Goal: Task Accomplishment & Management: Manage account settings

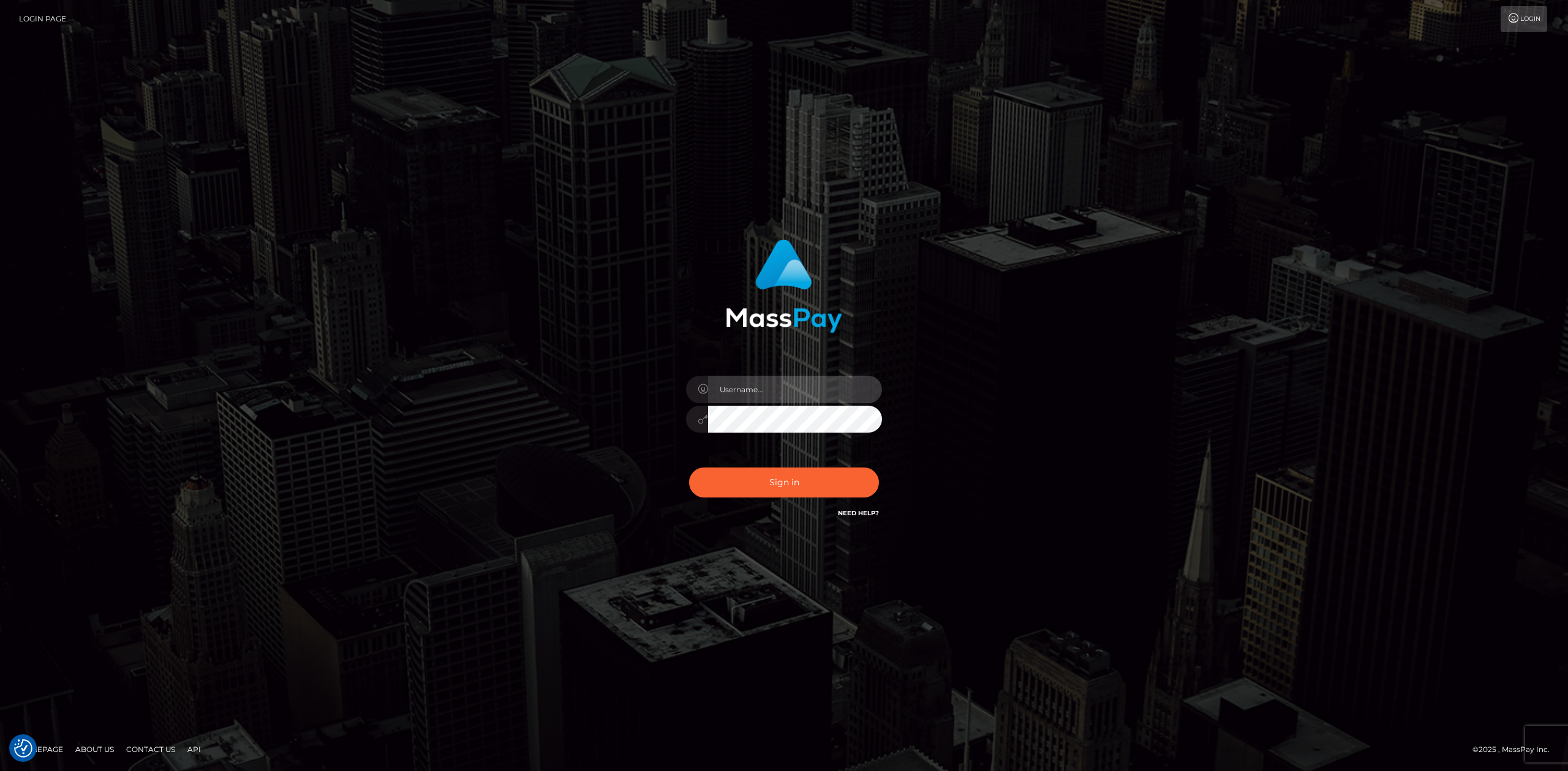
type input "Allen.megabonanza"
click at [790, 480] on button "Sign in" at bounding box center [784, 482] width 190 height 30
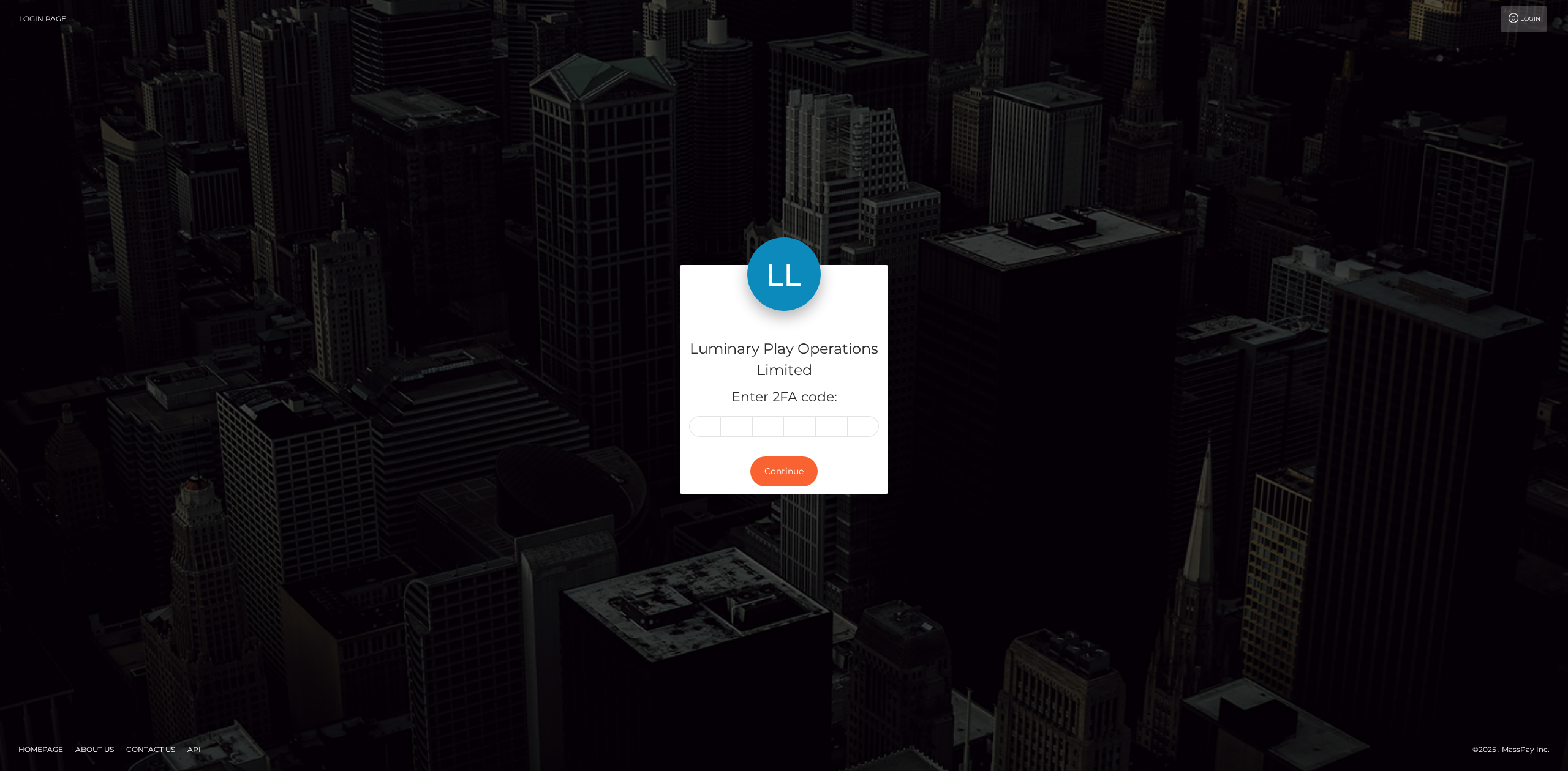
click at [713, 425] on input "text" at bounding box center [704, 427] width 32 height 21
type input "7"
type input "5"
type input "6"
type input "8"
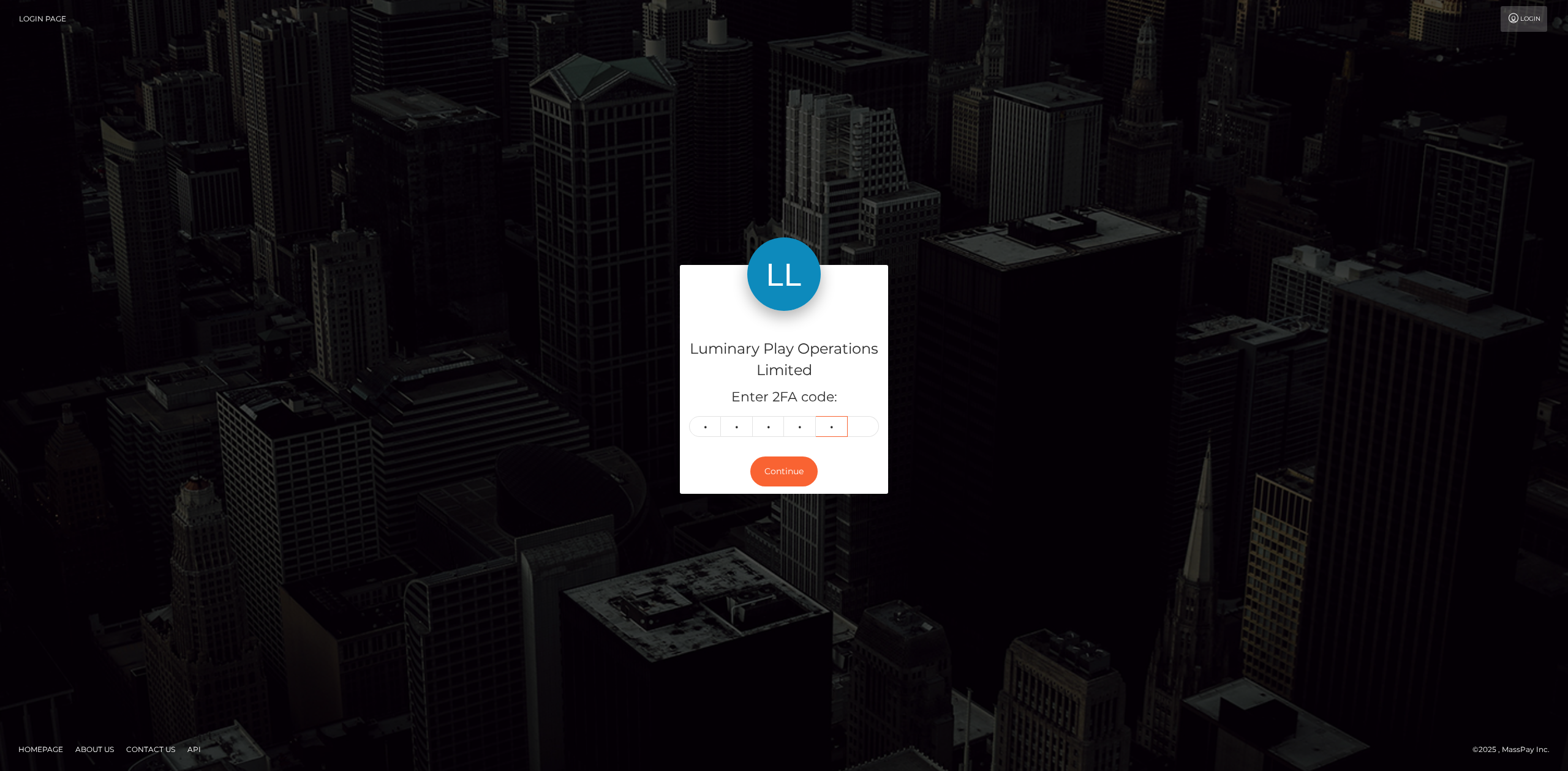
type input "9"
type input "8"
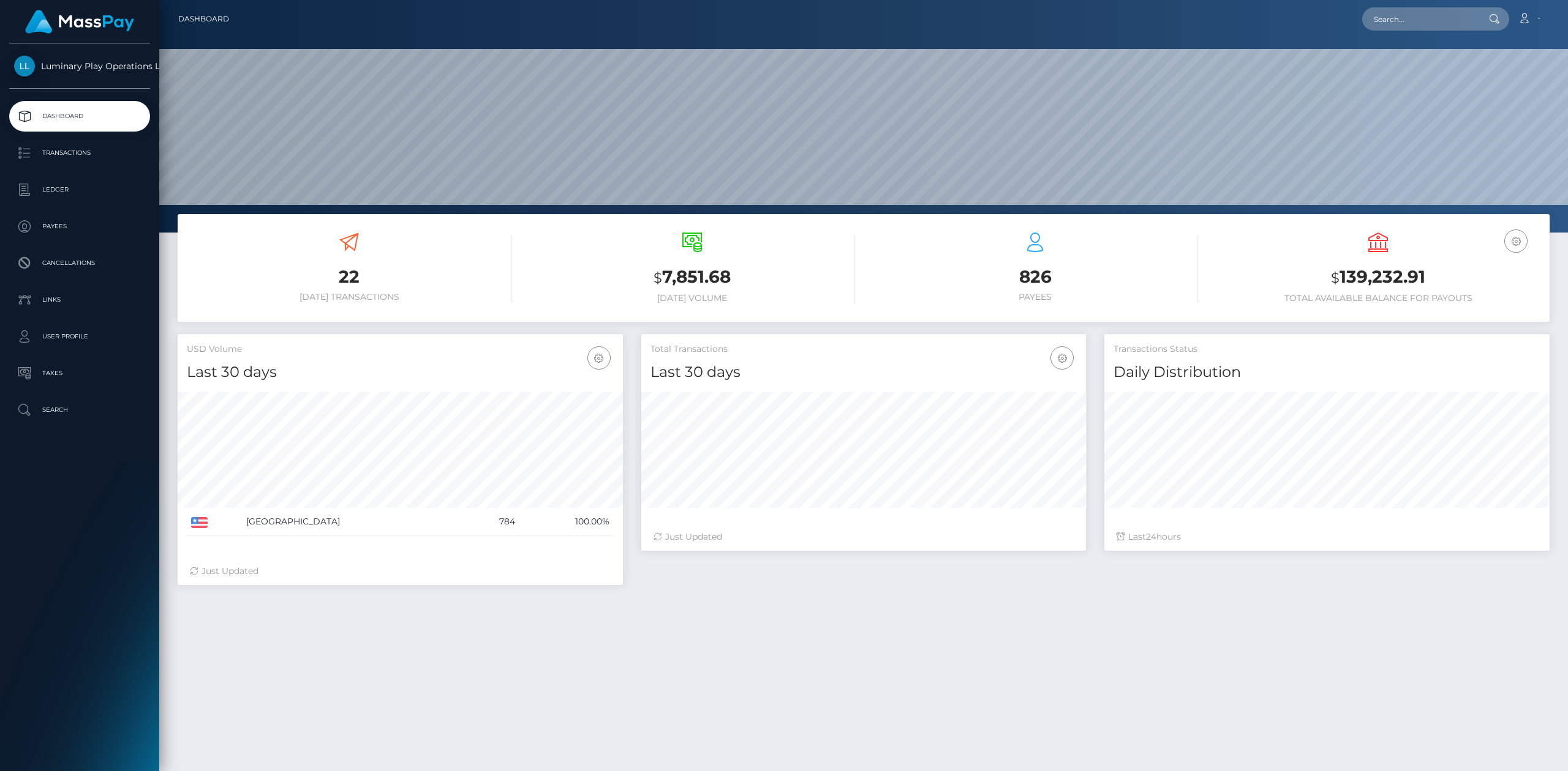
scroll to position [216, 444]
click at [89, 153] on p "Transactions" at bounding box center [79, 153] width 131 height 19
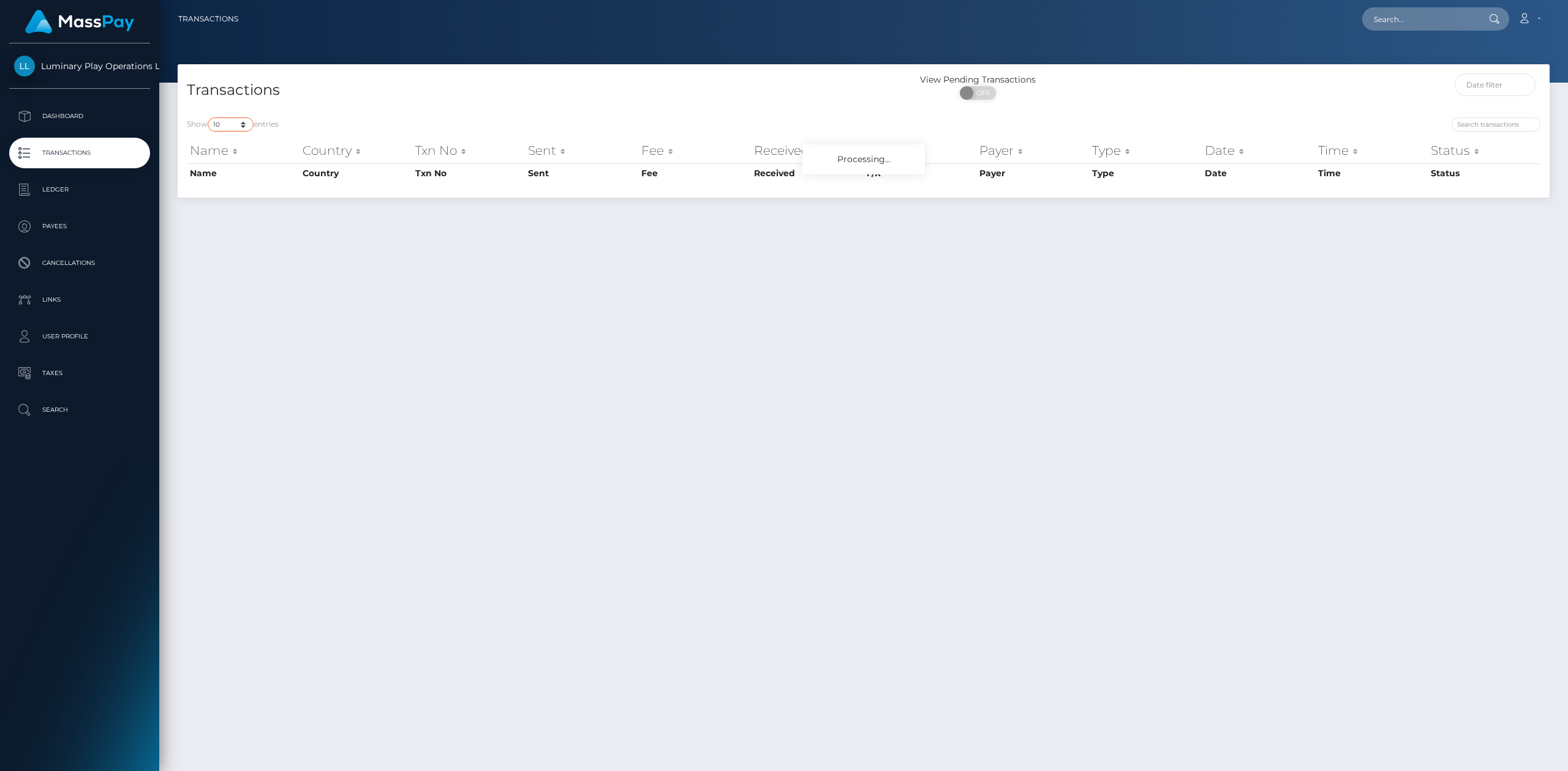
click at [247, 123] on select "10 25 50 100 250 500 1,000 3,500" at bounding box center [230, 124] width 46 height 14
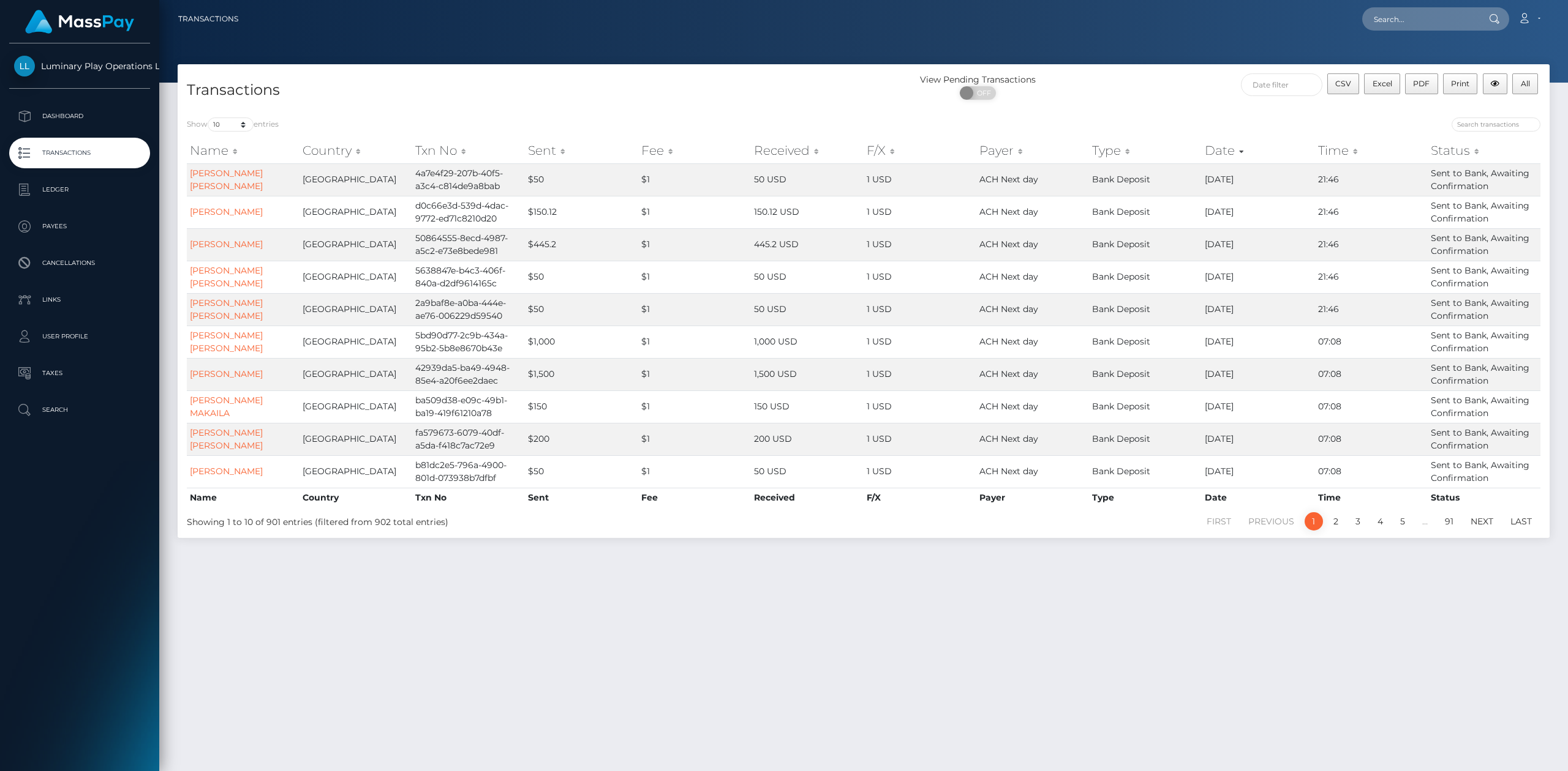
click at [685, 74] on div "Transactions" at bounding box center [520, 90] width 686 height 35
drag, startPoint x: 238, startPoint y: 128, endPoint x: 305, endPoint y: 212, distance: 107.4
click at [238, 128] on select "10 25 50 100 250 500 1,000 3,500" at bounding box center [230, 124] width 46 height 14
select select "3500"
click at [209, 118] on select "10 25 50 100 250 500 1,000 3,500" at bounding box center [230, 124] width 46 height 14
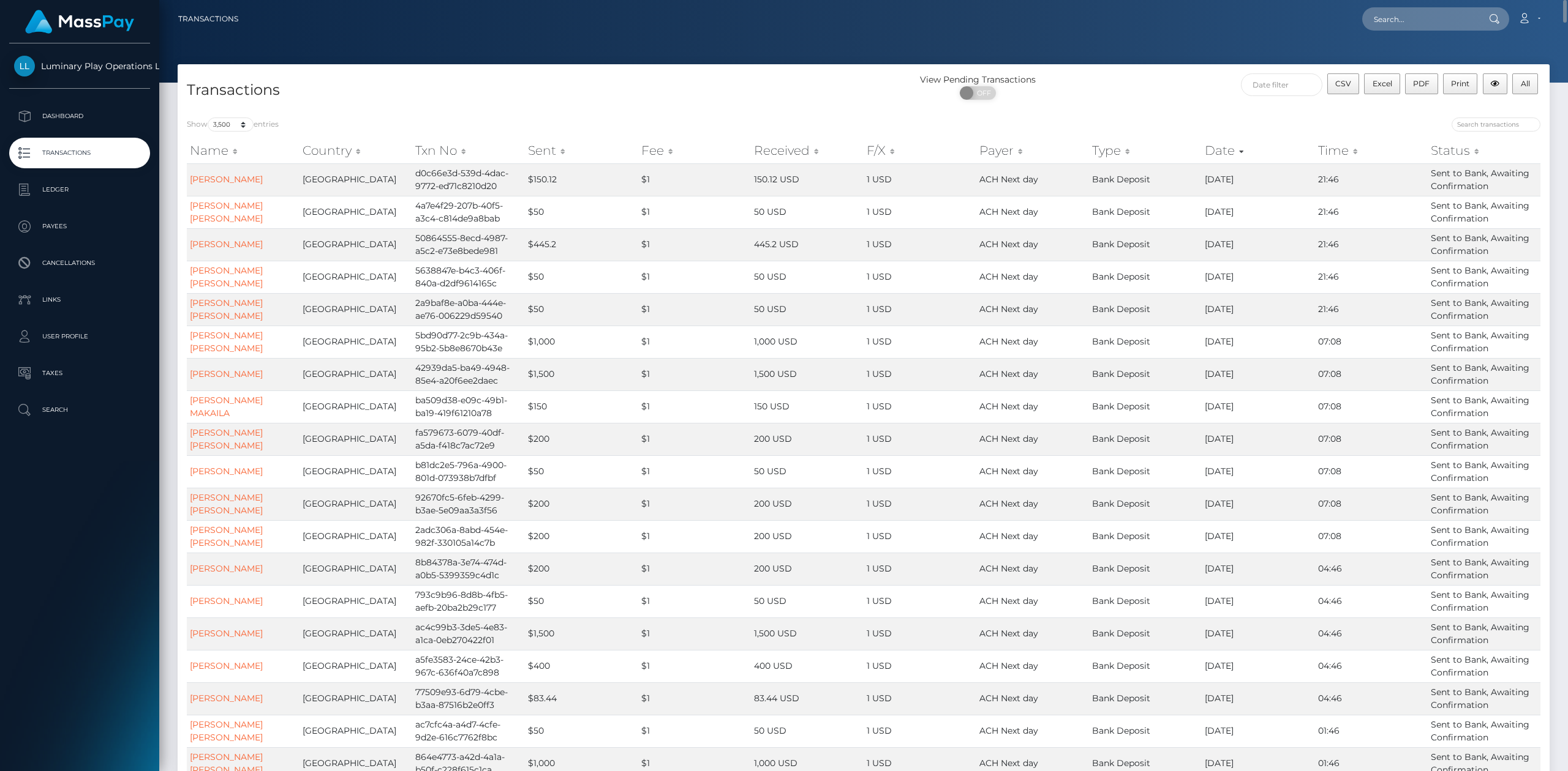
click at [618, 82] on h4 "Transactions" at bounding box center [520, 90] width 667 height 22
click at [407, 118] on div "Show 10 25 50 100 250 500 1,000 3,500 entries" at bounding box center [520, 126] width 667 height 17
click at [404, 98] on h4 "Transactions" at bounding box center [520, 90] width 667 height 22
click at [1528, 84] on span "All" at bounding box center [1525, 83] width 9 height 9
click at [1333, 125] on div at bounding box center [1206, 126] width 667 height 17
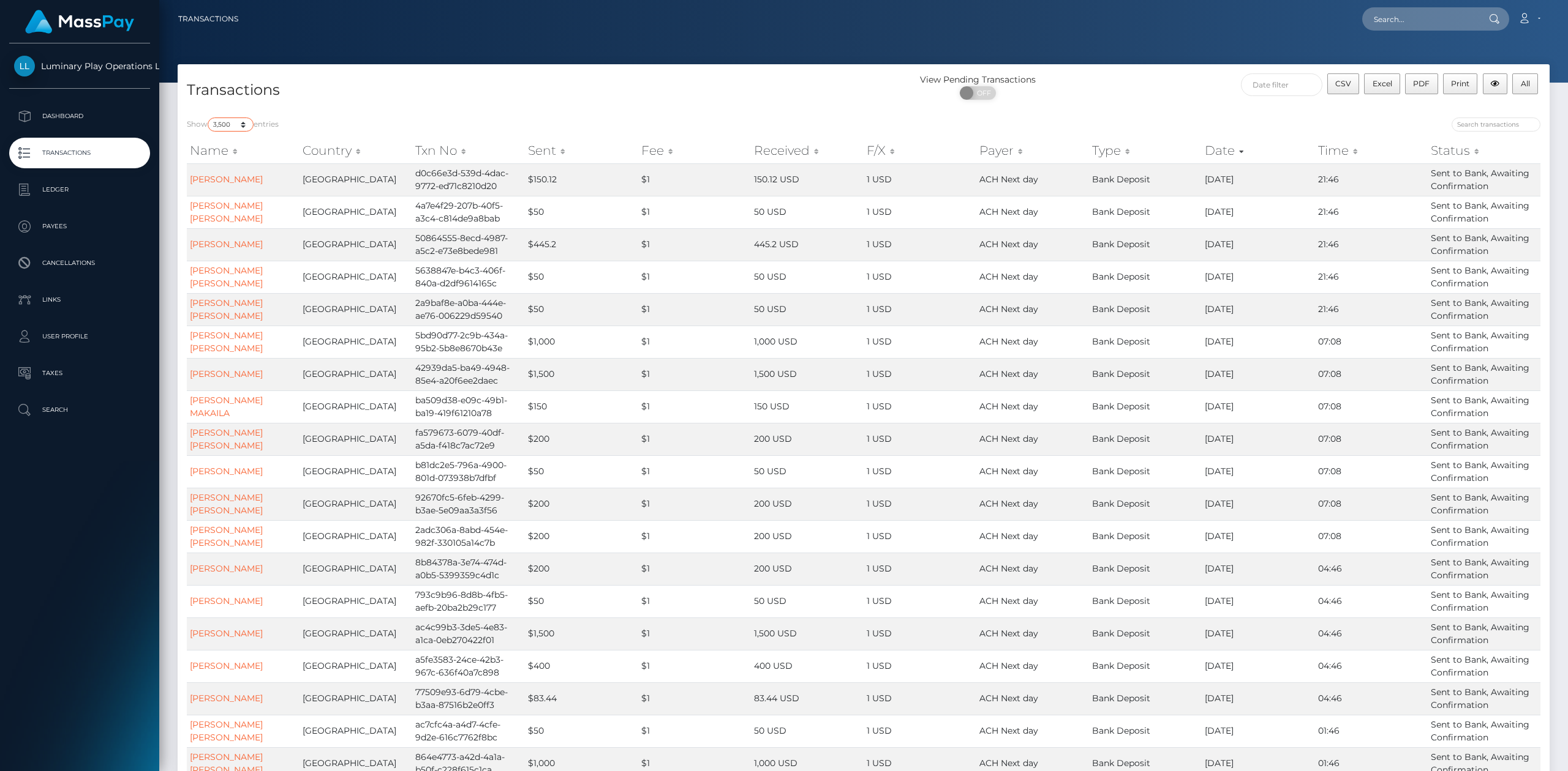
click at [243, 125] on select "10 25 50 100 250 500 1,000 3,500" at bounding box center [230, 124] width 46 height 14
click at [209, 118] on select "10 25 50 100 250 500 1,000 3,500" at bounding box center [230, 124] width 46 height 14
click at [391, 98] on h4 "Transactions" at bounding box center [520, 90] width 667 height 22
drag, startPoint x: 682, startPoint y: 45, endPoint x: 698, endPoint y: 223, distance: 178.7
click at [682, 45] on div at bounding box center [864, 41] width 1409 height 82
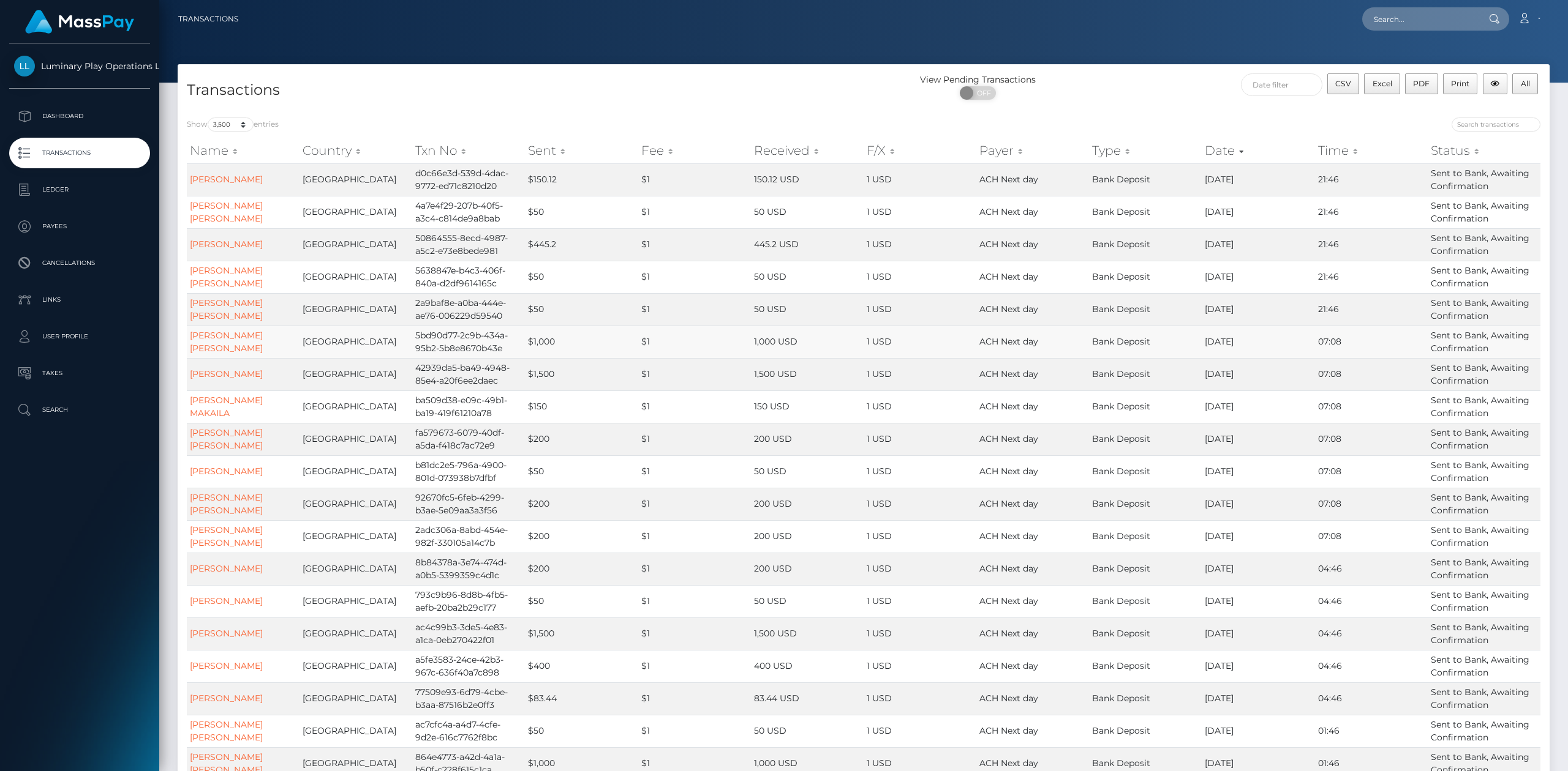
drag, startPoint x: 765, startPoint y: 81, endPoint x: 900, endPoint y: 341, distance: 293.0
click at [765, 81] on h4 "Transactions" at bounding box center [520, 90] width 667 height 22
click at [246, 123] on select "10 25 50 100 250 500 1,000 3,500" at bounding box center [230, 124] width 46 height 14
click at [209, 118] on select "10 25 50 100 250 500 1,000 3,500" at bounding box center [230, 124] width 46 height 14
drag, startPoint x: 305, startPoint y: 96, endPoint x: 929, endPoint y: 2, distance: 631.0
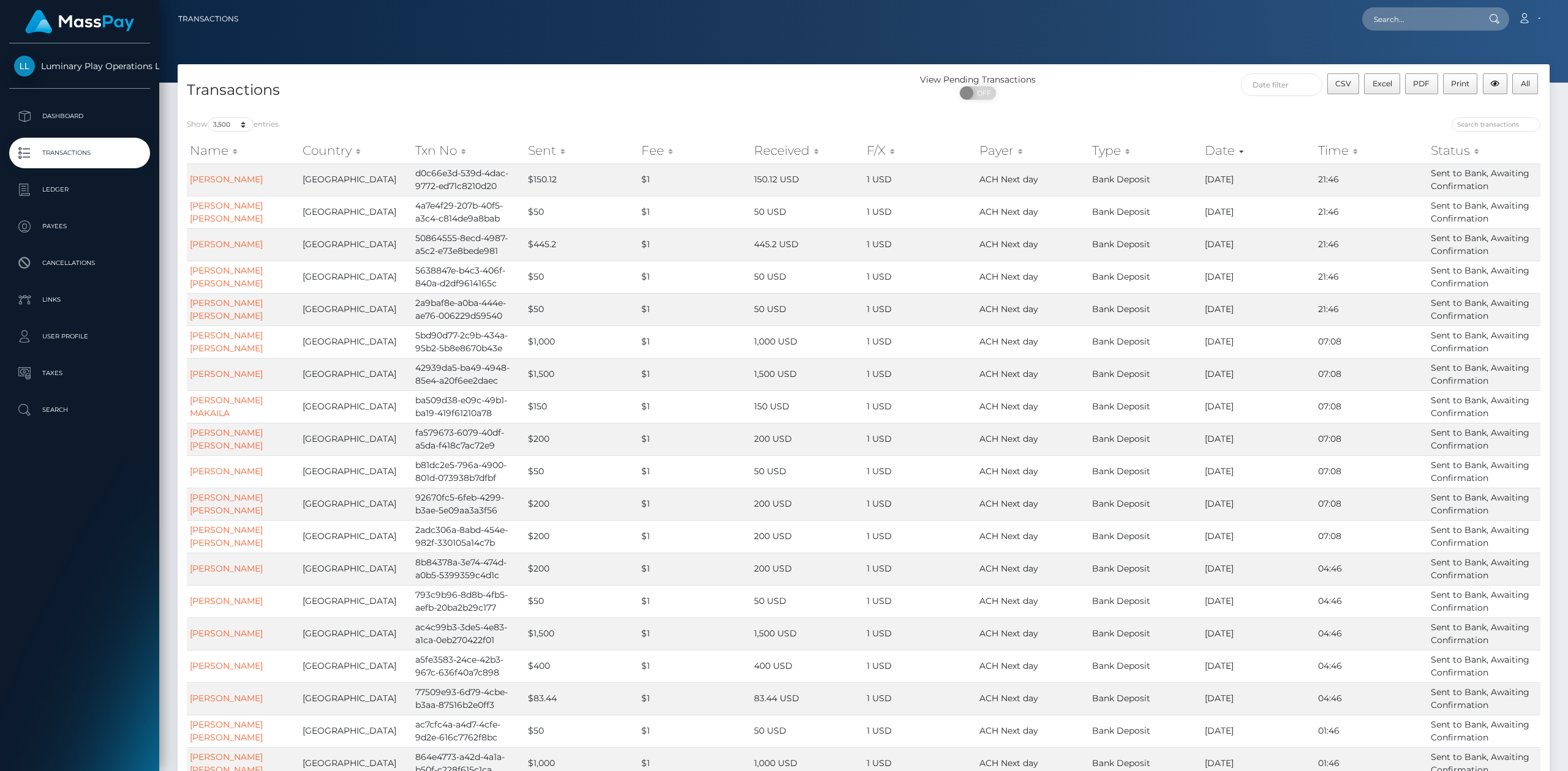
click at [305, 96] on h4 "Transactions" at bounding box center [520, 90] width 667 height 22
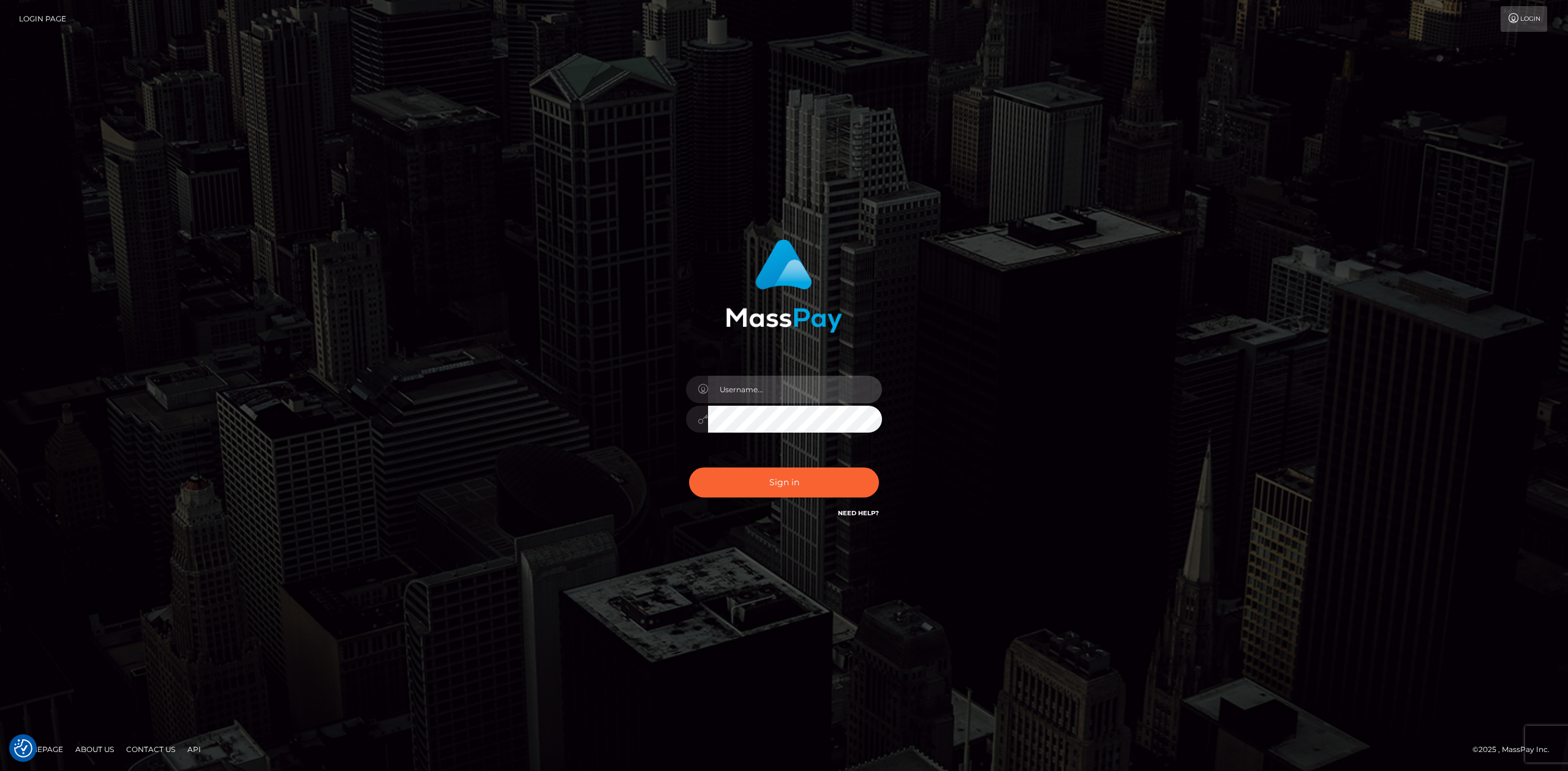
type input "[PERSON_NAME].megabonanza"
drag, startPoint x: 67, startPoint y: 576, endPoint x: 113, endPoint y: 579, distance: 46.1
click at [67, 576] on div "[PERSON_NAME].megabonanza" at bounding box center [784, 385] width 1568 height 495
